Goal: Navigation & Orientation: Find specific page/section

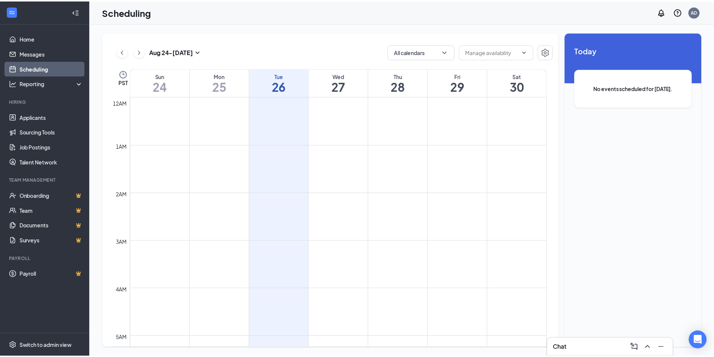
scroll to position [368, 0]
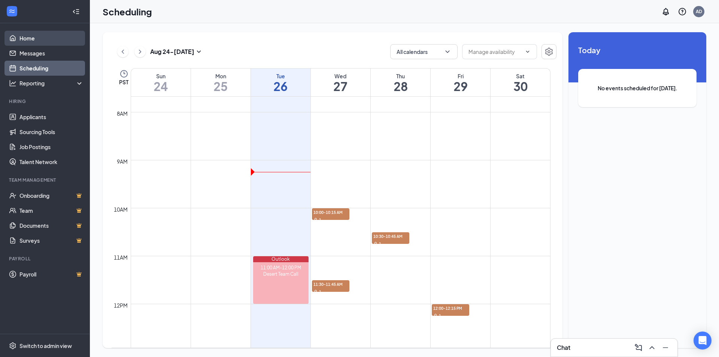
click at [42, 40] on link "Home" at bounding box center [51, 38] width 64 height 15
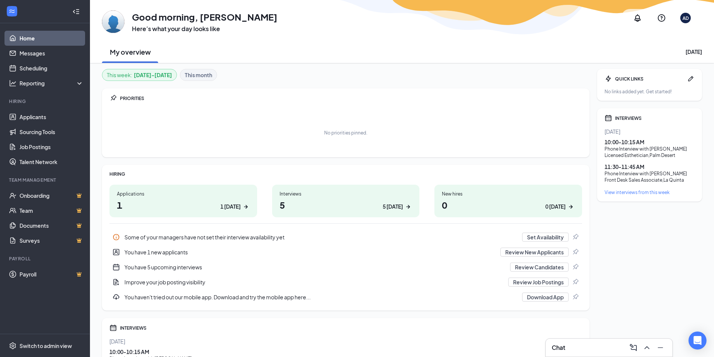
click at [206, 210] on h1 "1 1 today" at bounding box center [183, 205] width 133 height 13
click at [318, 203] on h1 "5 5 today" at bounding box center [345, 205] width 133 height 13
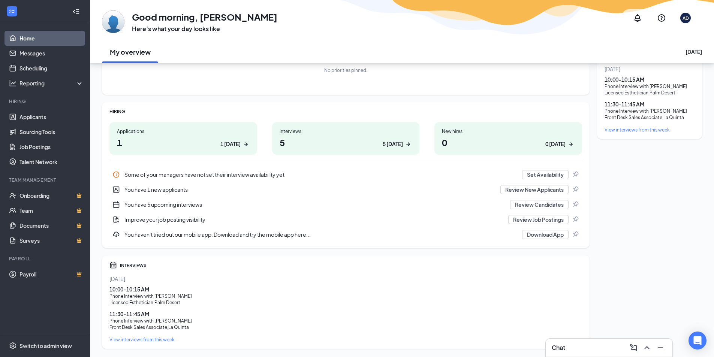
scroll to position [84, 0]
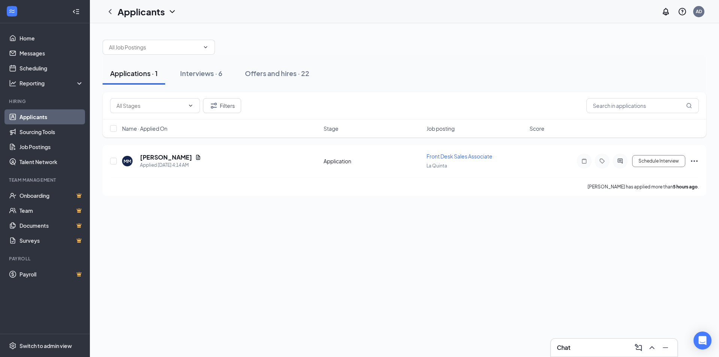
click at [169, 11] on icon "ChevronDown" at bounding box center [172, 11] width 9 height 9
click at [262, 30] on div "Applications · 1 Interviews · 6 Offers and hires · 22 Filters Name · Applied On…" at bounding box center [404, 114] width 629 height 182
click at [108, 11] on icon "ChevronLeft" at bounding box center [110, 11] width 9 height 9
click at [112, 12] on icon "ChevronLeft" at bounding box center [110, 11] width 9 height 9
